Goal: Information Seeking & Learning: Learn about a topic

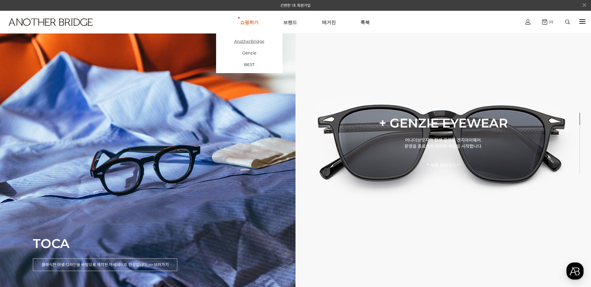
click at [254, 42] on link "AnotherBridge" at bounding box center [249, 41] width 66 height 12
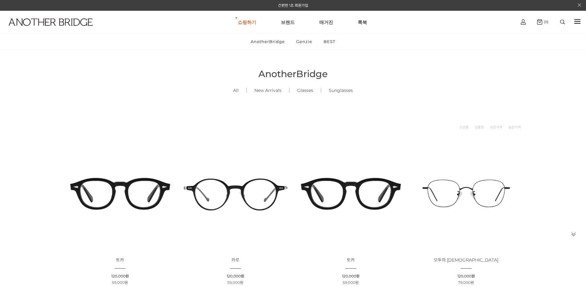
click at [348, 182] on img at bounding box center [350, 193] width 111 height 111
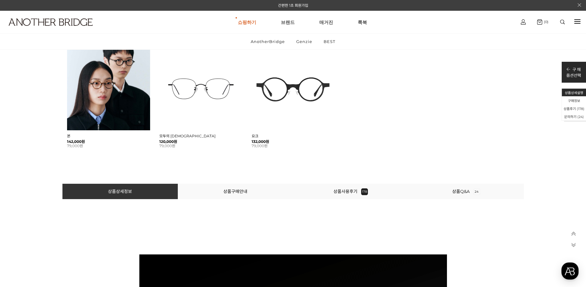
click at [349, 185] on li "상품사용후기 178" at bounding box center [350, 191] width 115 height 15
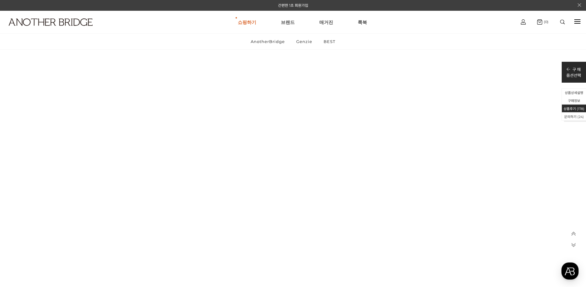
scroll to position [28772, 0]
